Goal: Use online tool/utility: Utilize a website feature to perform a specific function

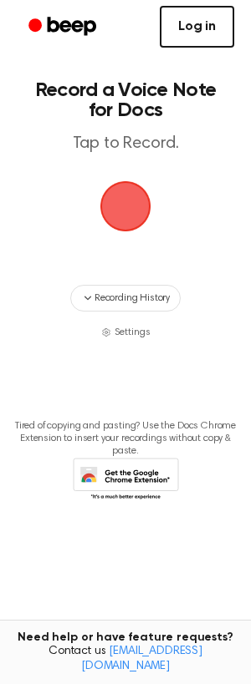
click at [191, 33] on link "Log in" at bounding box center [197, 27] width 74 height 42
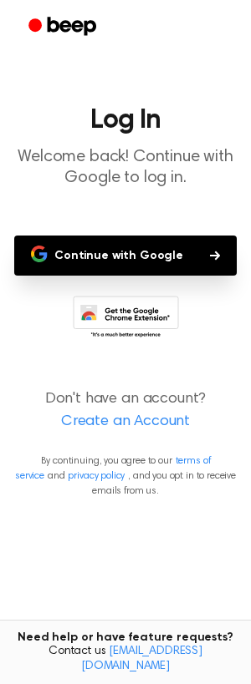
click at [108, 246] on button "Continue with Google" at bounding box center [125, 256] width 222 height 40
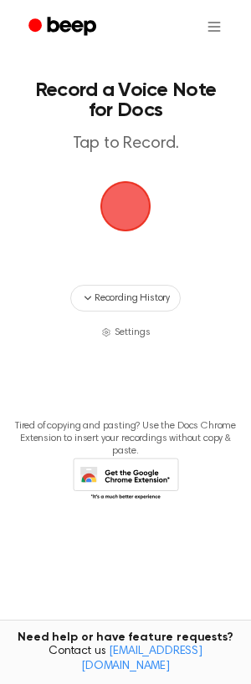
click at [116, 212] on span "button" at bounding box center [125, 206] width 47 height 47
click at [133, 213] on span "button" at bounding box center [125, 206] width 47 height 47
click at [211, 22] on html "Record a Voice Note for Docs Tap to Record. Recording History Settings Tired of…" at bounding box center [125, 342] width 251 height 684
click at [209, 58] on div "Settings" at bounding box center [203, 68] width 60 height 28
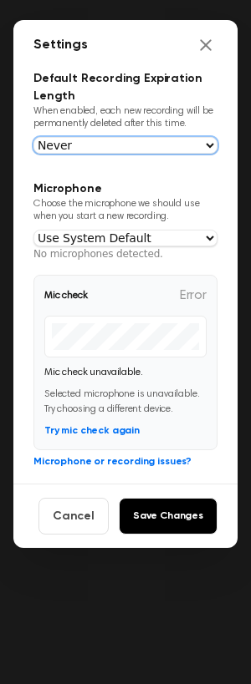
click at [130, 150] on select "Never [DATE] [DATE] [DATE] [DATE]" at bounding box center [125, 145] width 184 height 17
click at [33, 137] on select "Never [DATE] [DATE] [DATE] [DATE]" at bounding box center [125, 145] width 184 height 17
click at [122, 137] on select "Never [DATE] [DATE] [DATE] [DATE]" at bounding box center [125, 145] width 184 height 17
select select "never"
click at [33, 137] on select "Never [DATE] [DATE] [DATE] [DATE]" at bounding box center [125, 145] width 184 height 17
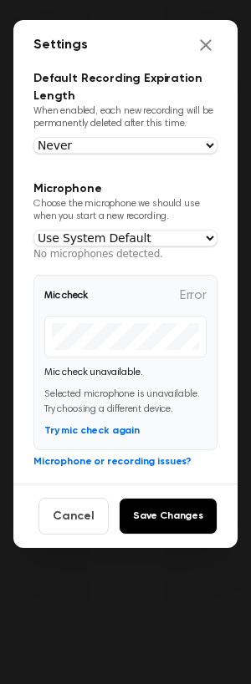
click at [125, 225] on section "Microphone Choose the microphone we should use when you start a new recording. …" at bounding box center [125, 325] width 184 height 290
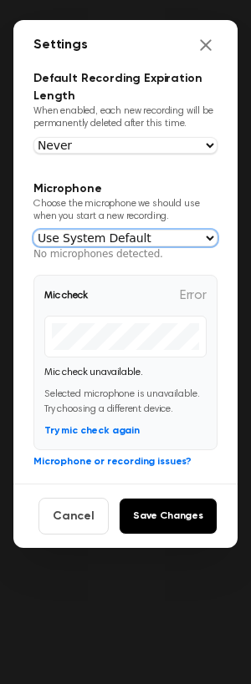
click at [126, 231] on select "Use System Default" at bounding box center [125, 238] width 184 height 17
click at [33, 230] on select "Use System Default" at bounding box center [125, 238] width 184 height 17
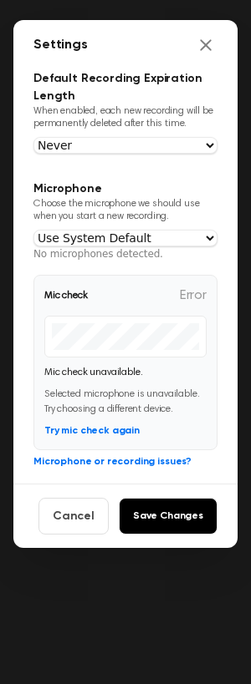
click at [102, 362] on div "Mic check Error Mic check unavailable. Selected microphone is unavailable. Try …" at bounding box center [125, 362] width 184 height 175
click at [98, 430] on button "Try mic check again" at bounding box center [91, 431] width 95 height 15
click at [104, 533] on button "Cancel" at bounding box center [73, 516] width 70 height 37
